Goal: Feedback & Contribution: Leave review/rating

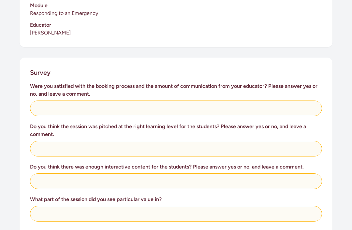
scroll to position [216, 0]
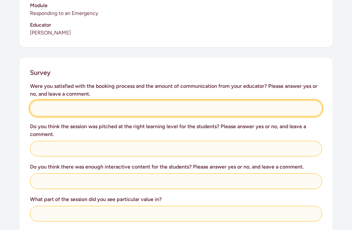
click at [135, 101] on input "text" at bounding box center [176, 109] width 292 height 16
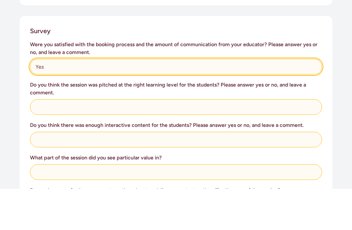
type input "Yes"
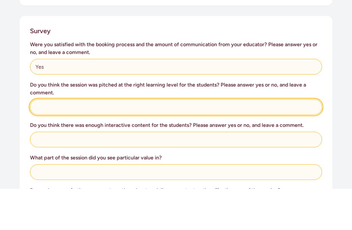
click at [169, 141] on input "text" at bounding box center [176, 149] width 292 height 16
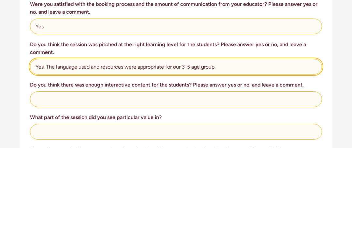
type input "Yes. The language used and resources were appropriate for our 3-5 age group."
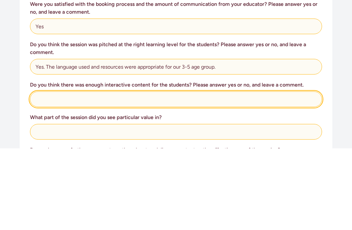
click at [197, 174] on input "text" at bounding box center [176, 182] width 292 height 16
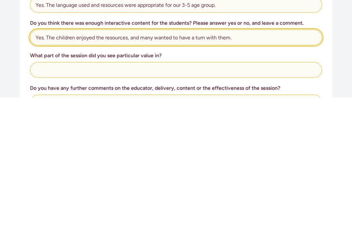
scroll to position [230, 0]
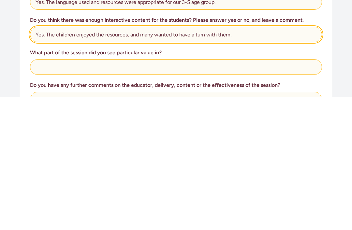
type input "Yes. The children enjoyed the resources, and many wanted to have a turn with th…"
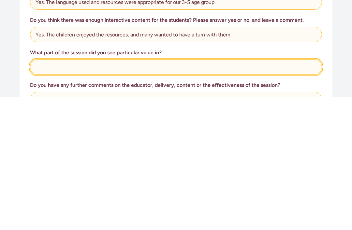
click at [182, 192] on input "text" at bounding box center [176, 200] width 292 height 16
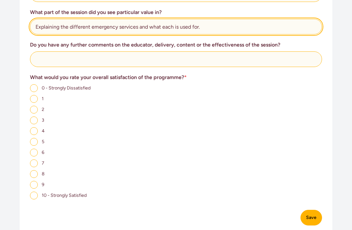
scroll to position [397, 0]
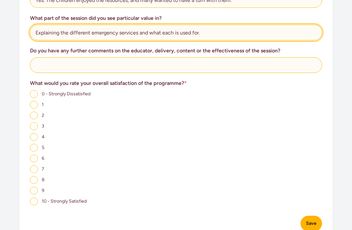
type input "Explaining the different emergency services and what each is used for."
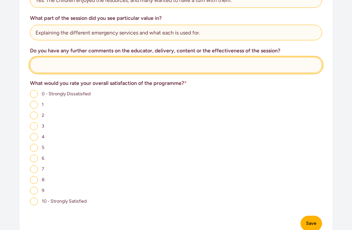
click at [75, 57] on input "text" at bounding box center [176, 65] width 292 height 16
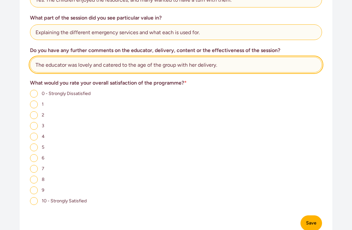
scroll to position [397, 0]
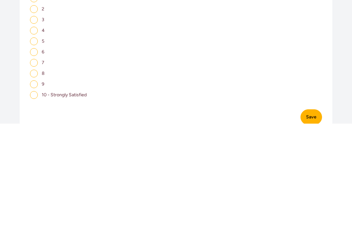
type input "The educator was lovely and catered to the age of the group with her delivery."
click at [37, 198] on input "10 - Strongly Satisfied" at bounding box center [34, 202] width 8 height 8
radio input "true"
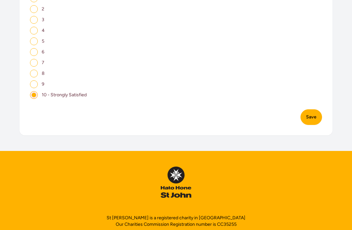
click at [315, 111] on button "Save" at bounding box center [311, 117] width 22 height 16
